Goal: Information Seeking & Learning: Learn about a topic

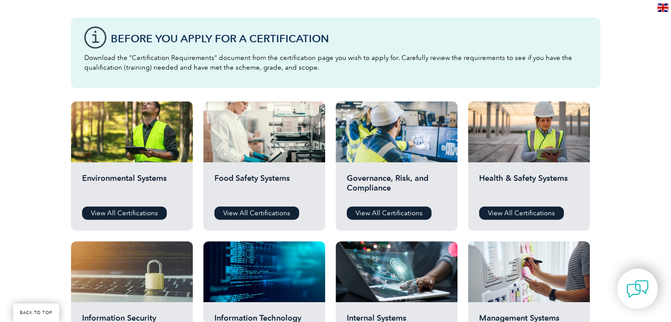
scroll to position [235, 0]
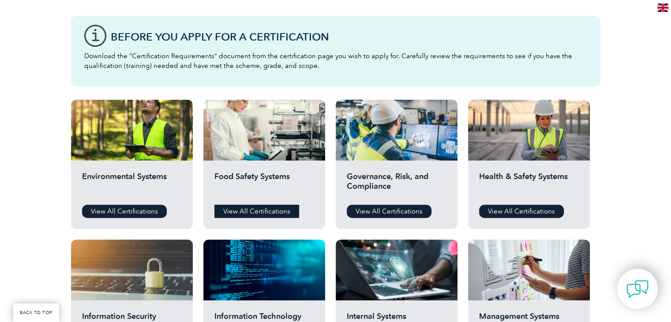
click at [274, 209] on link "View All Certifications" at bounding box center [256, 211] width 85 height 13
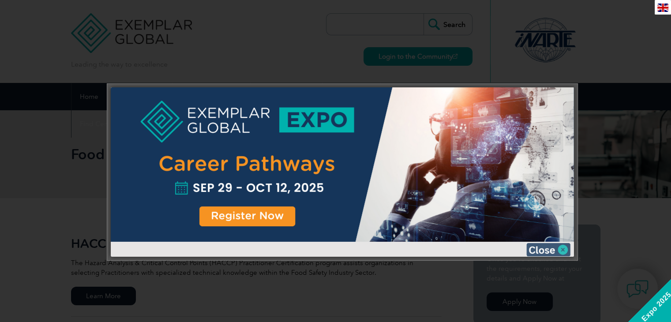
click at [561, 246] on img at bounding box center [548, 249] width 44 height 13
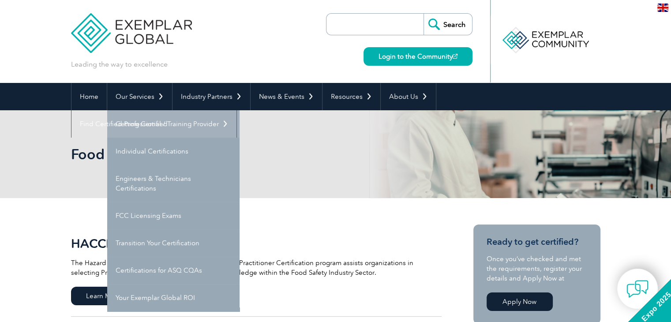
click at [154, 123] on link "Getting Certified" at bounding box center [173, 123] width 132 height 27
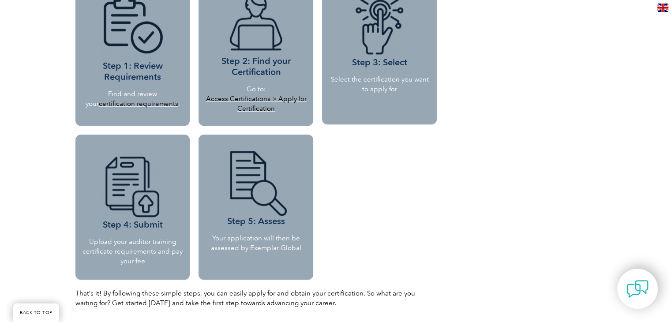
scroll to position [842, 0]
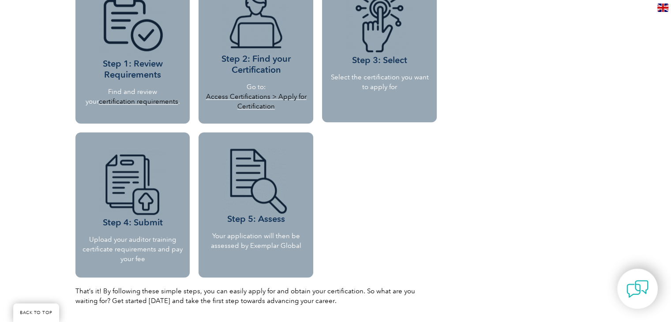
click at [150, 193] on img at bounding box center [132, 184] width 66 height 66
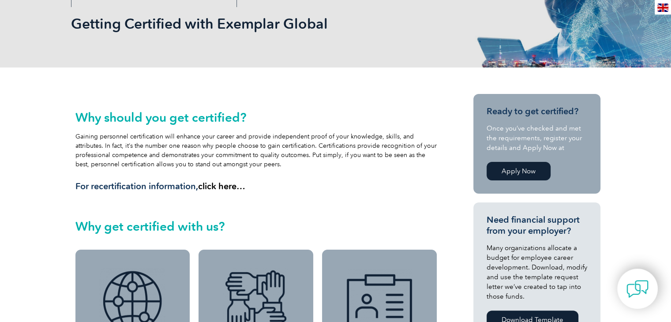
scroll to position [0, 0]
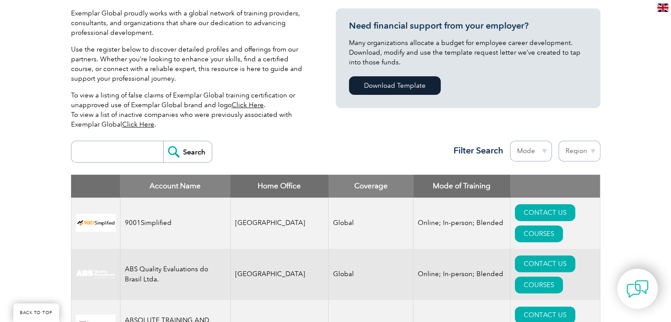
scroll to position [226, 0]
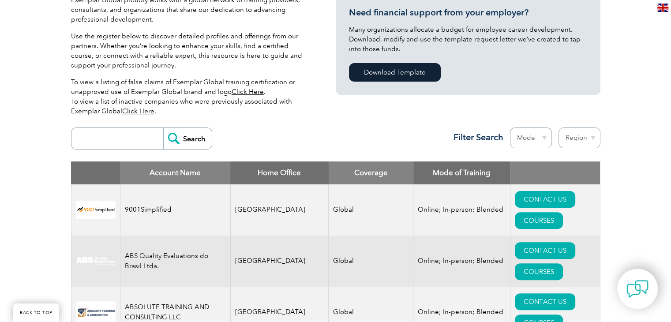
click at [116, 135] on input "search" at bounding box center [119, 138] width 87 height 21
type input "i"
type input "u"
click at [590, 142] on select "Region Australia Bahrain Bangladesh Brazil Canada Colombia Dominican Republic E…" at bounding box center [580, 138] width 42 height 21
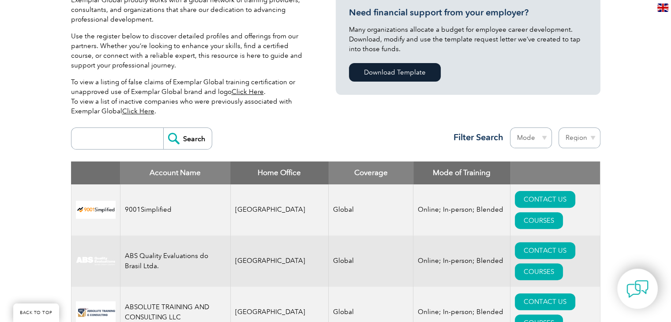
click at [590, 142] on select "Region Australia Bahrain Bangladesh Brazil Canada Colombia Dominican Republic E…" at bounding box center [580, 138] width 42 height 21
select select "United Arab Emirates"
click at [559, 128] on select "Region Australia Bahrain Bangladesh Brazil Canada Colombia Dominican Republic E…" at bounding box center [580, 138] width 42 height 21
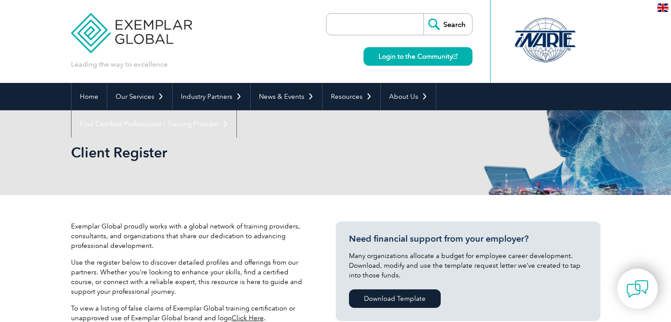
select select "United Arab Emirates"
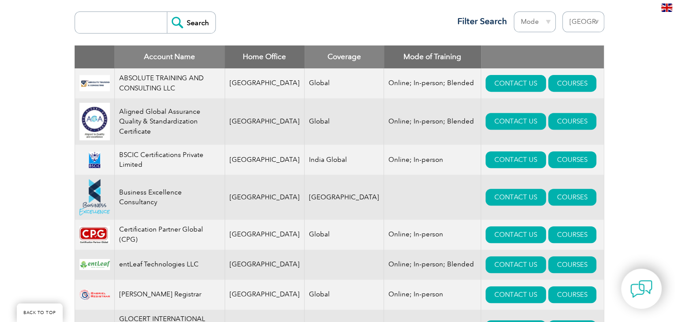
scroll to position [344, 0]
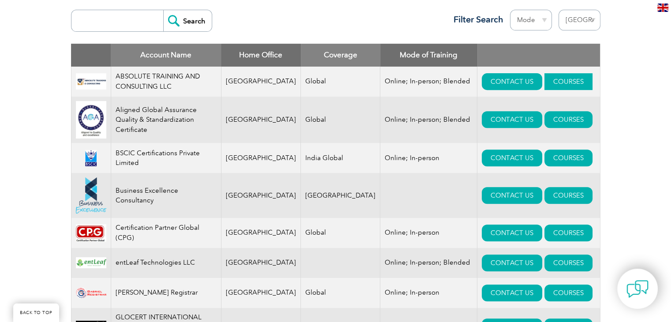
click at [558, 82] on link "COURSES" at bounding box center [569, 81] width 48 height 17
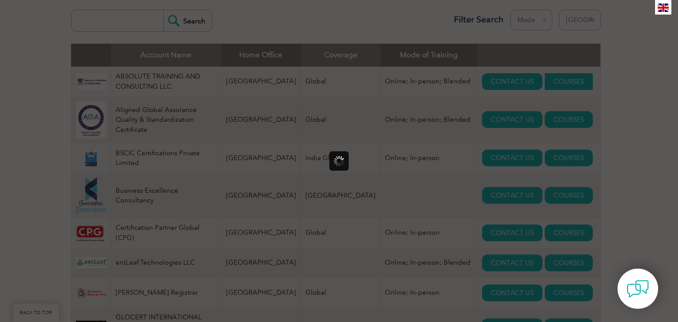
scroll to position [0, 0]
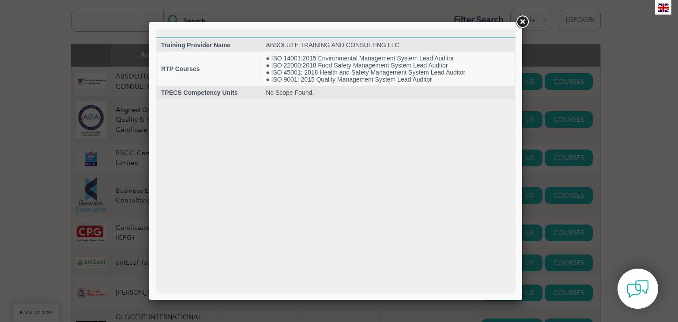
click at [523, 22] on link at bounding box center [522, 22] width 16 height 16
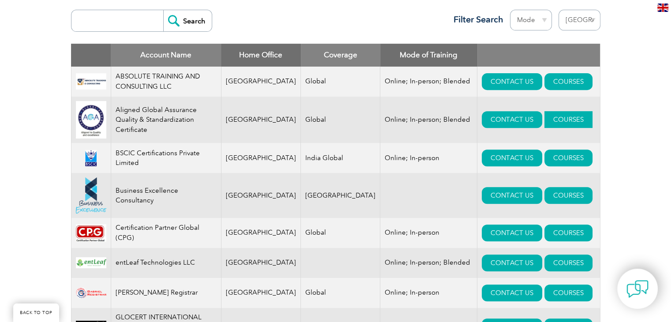
click at [547, 118] on link "COURSES" at bounding box center [569, 119] width 48 height 17
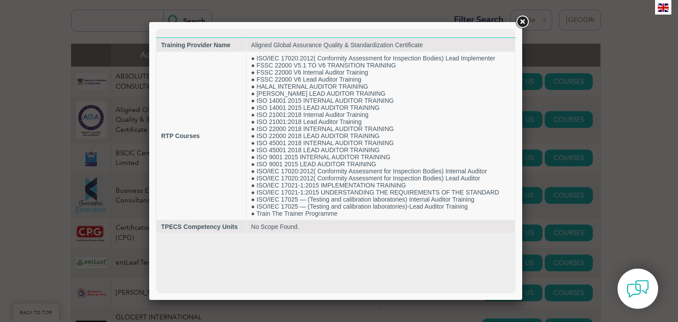
click at [522, 22] on link at bounding box center [522, 22] width 16 height 16
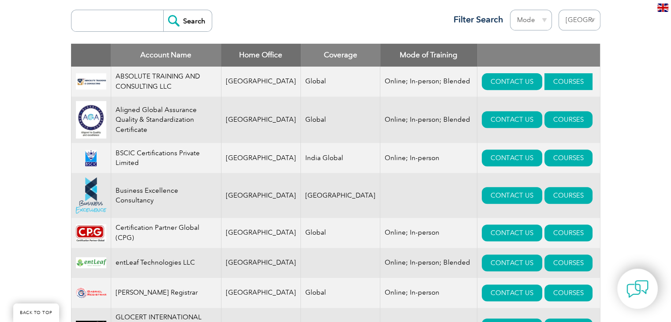
click at [551, 77] on link "COURSES" at bounding box center [569, 81] width 48 height 17
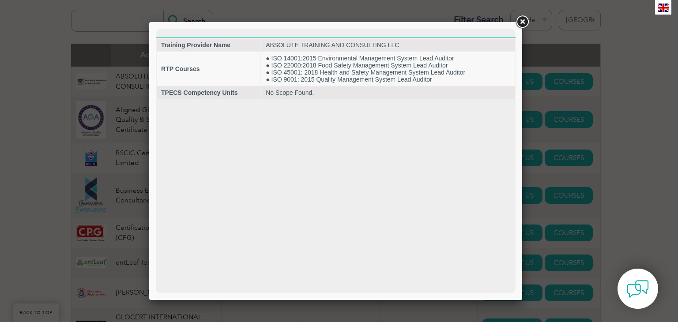
click at [518, 20] on link at bounding box center [522, 22] width 16 height 16
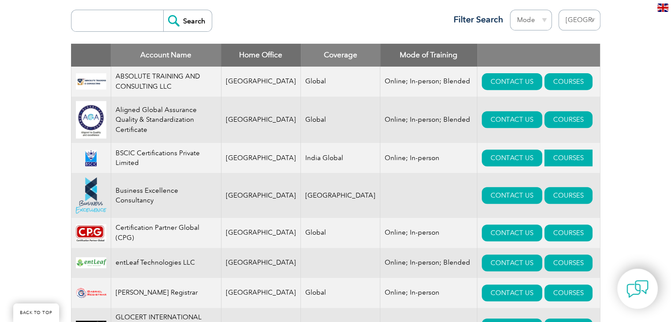
click at [558, 153] on link "COURSES" at bounding box center [569, 158] width 48 height 17
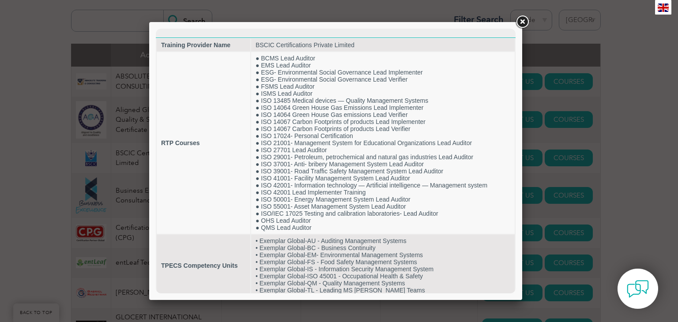
click at [521, 24] on link at bounding box center [522, 22] width 16 height 16
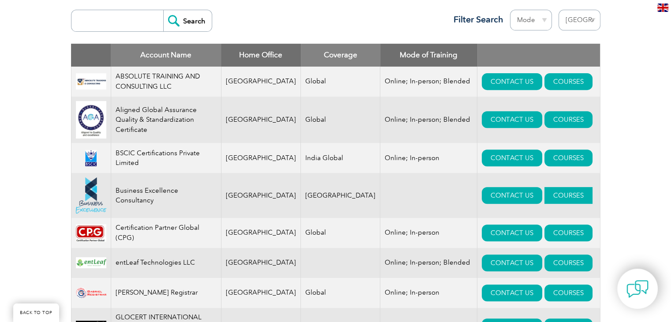
click at [560, 196] on link "COURSES" at bounding box center [569, 195] width 48 height 17
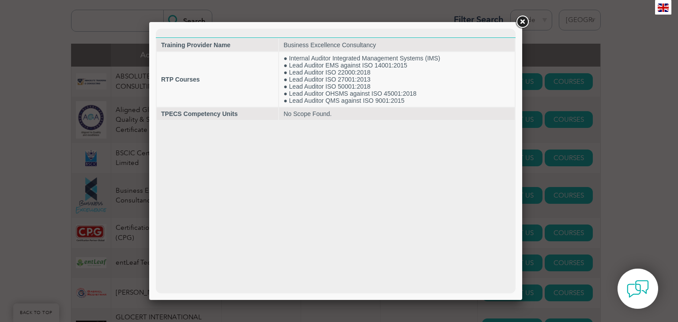
click at [521, 25] on link at bounding box center [522, 22] width 16 height 16
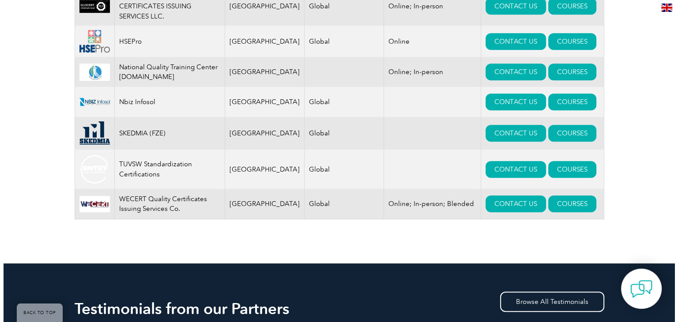
scroll to position [667, 0]
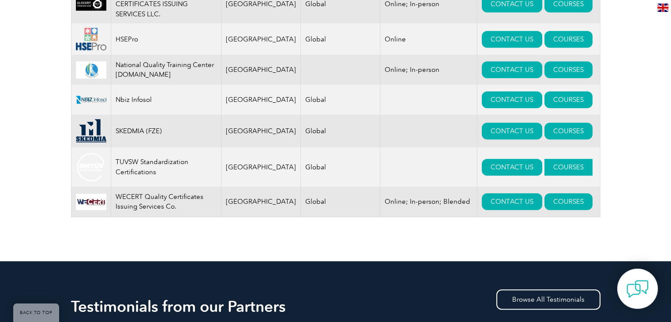
click at [551, 174] on link "COURSES" at bounding box center [569, 167] width 48 height 17
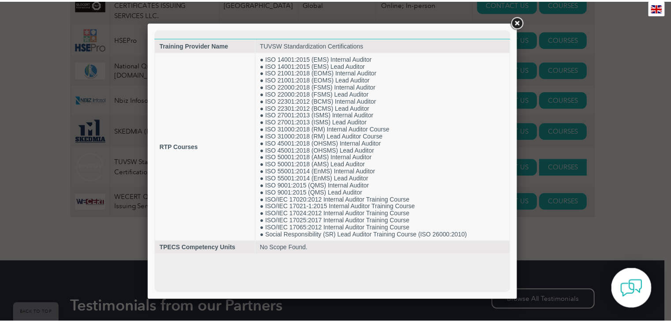
scroll to position [0, 0]
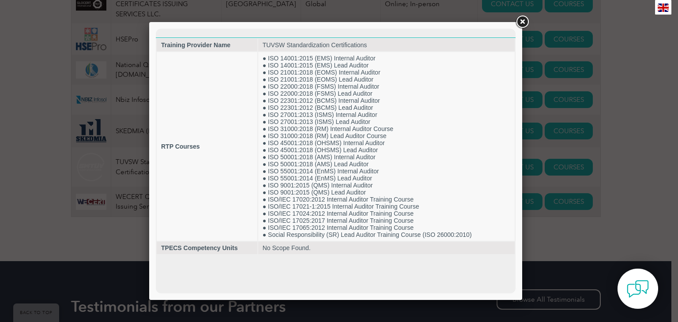
click at [521, 19] on link at bounding box center [522, 22] width 16 height 16
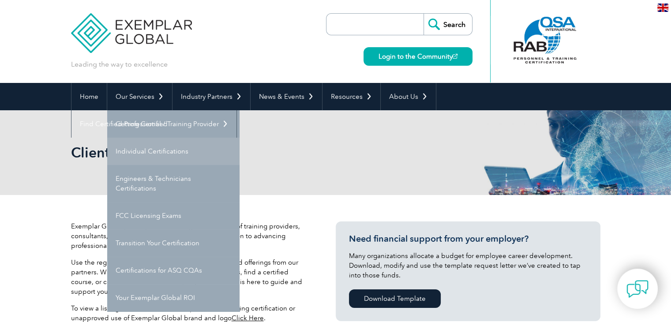
click at [166, 149] on link "Individual Certifications" at bounding box center [173, 151] width 132 height 27
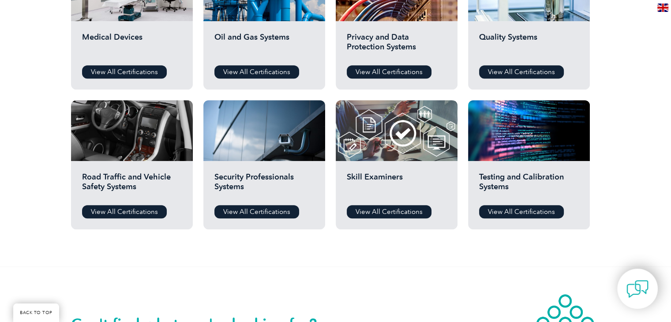
scroll to position [651, 0]
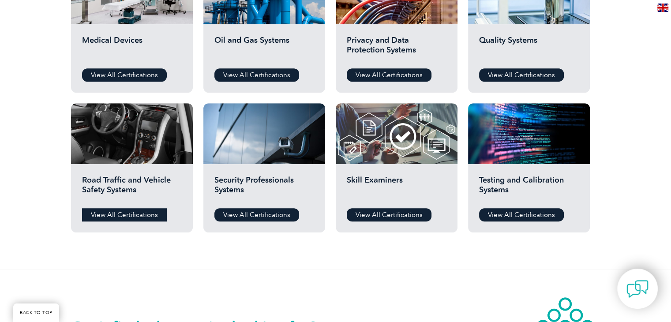
click at [135, 216] on link "View All Certifications" at bounding box center [124, 214] width 85 height 13
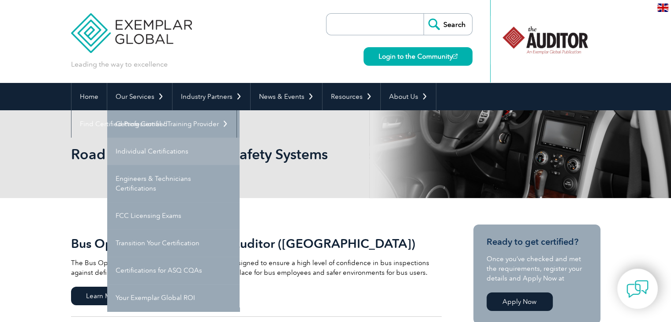
click at [155, 155] on link "Individual Certifications" at bounding box center [173, 151] width 132 height 27
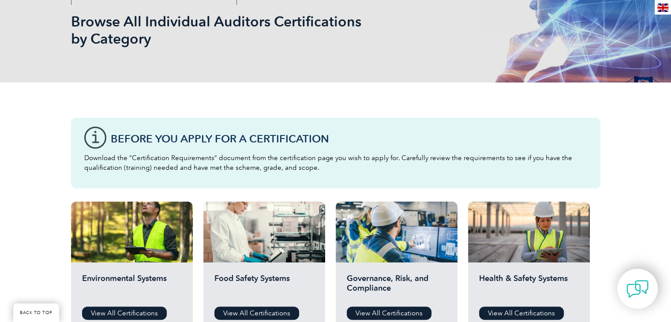
scroll to position [70, 0]
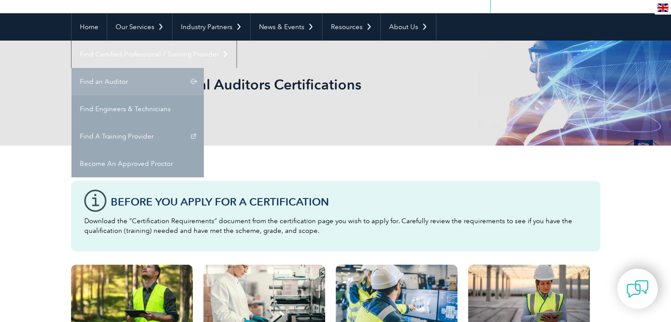
click at [204, 68] on link "Find an Auditor" at bounding box center [137, 81] width 132 height 27
